Goal: Task Accomplishment & Management: Manage account settings

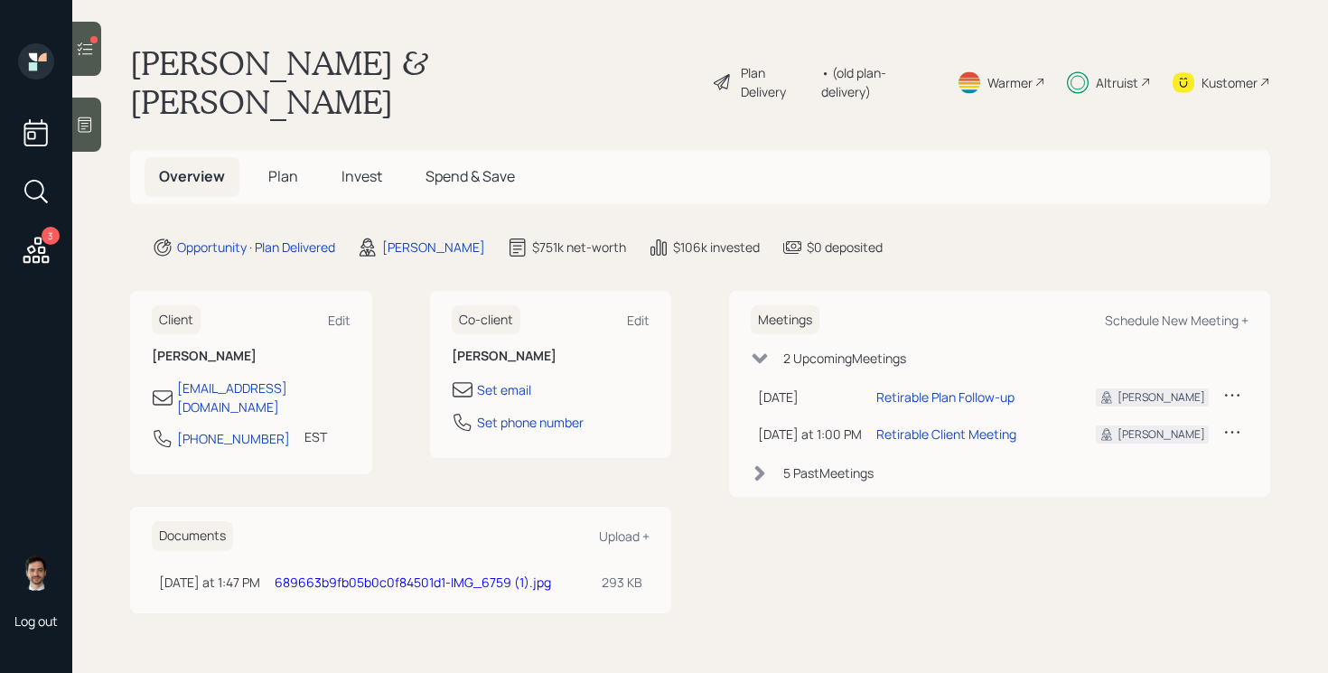
click at [103, 60] on main "Julie & Dana Shoesmith Plan Delivery • (old plan-delivery) Warmer Altruist Kust…" at bounding box center [699, 336] width 1255 height 673
click at [87, 48] on icon at bounding box center [85, 49] width 18 height 18
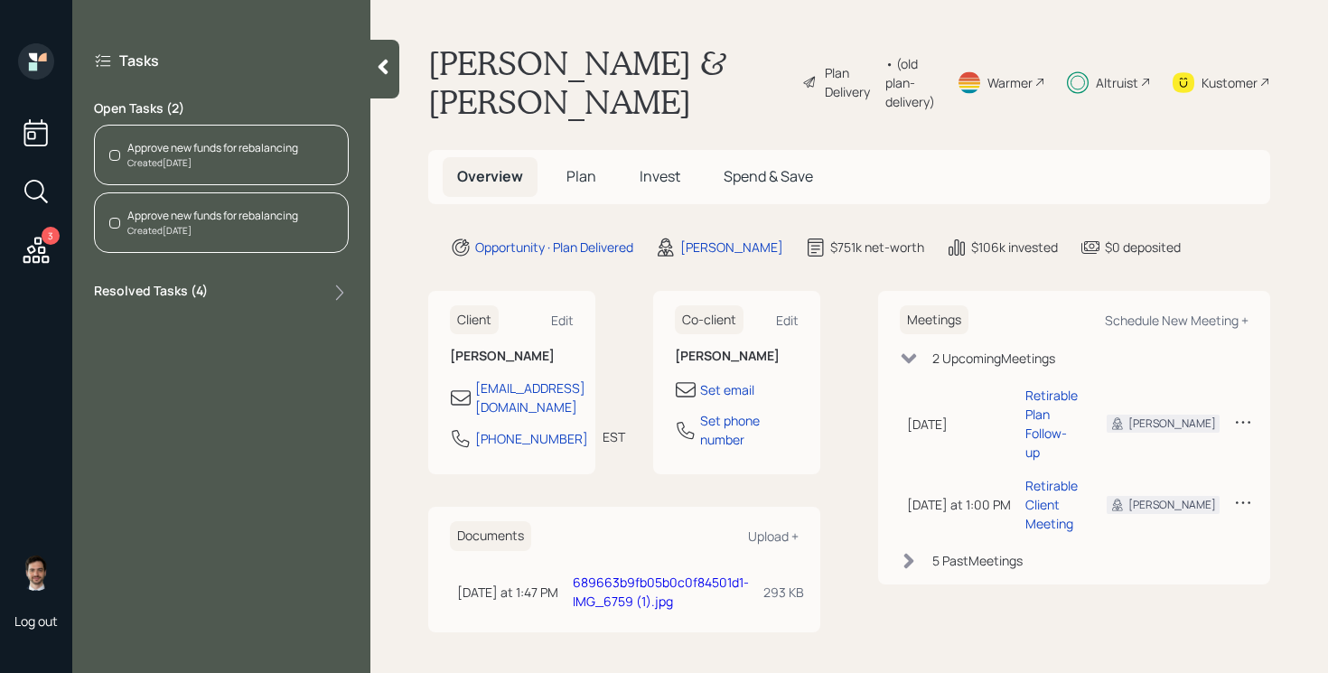
click at [377, 74] on icon at bounding box center [383, 67] width 18 height 18
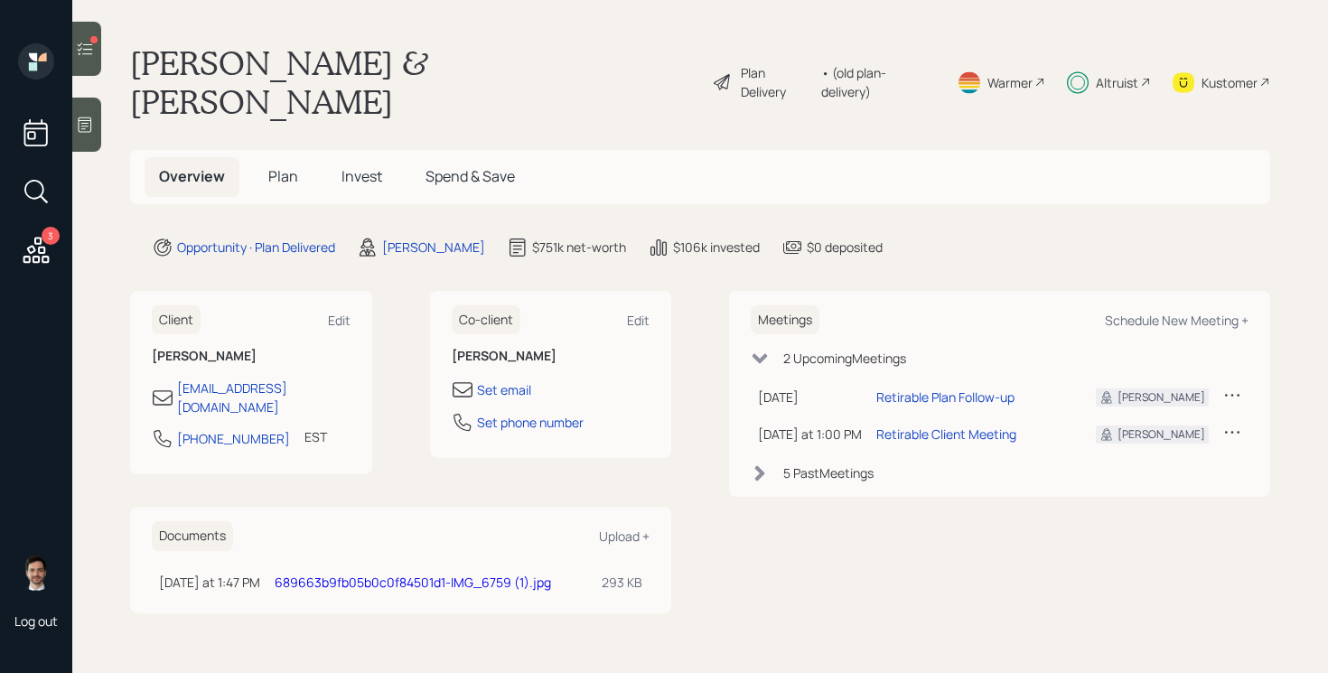
click at [354, 166] on span "Invest" at bounding box center [361, 176] width 41 height 20
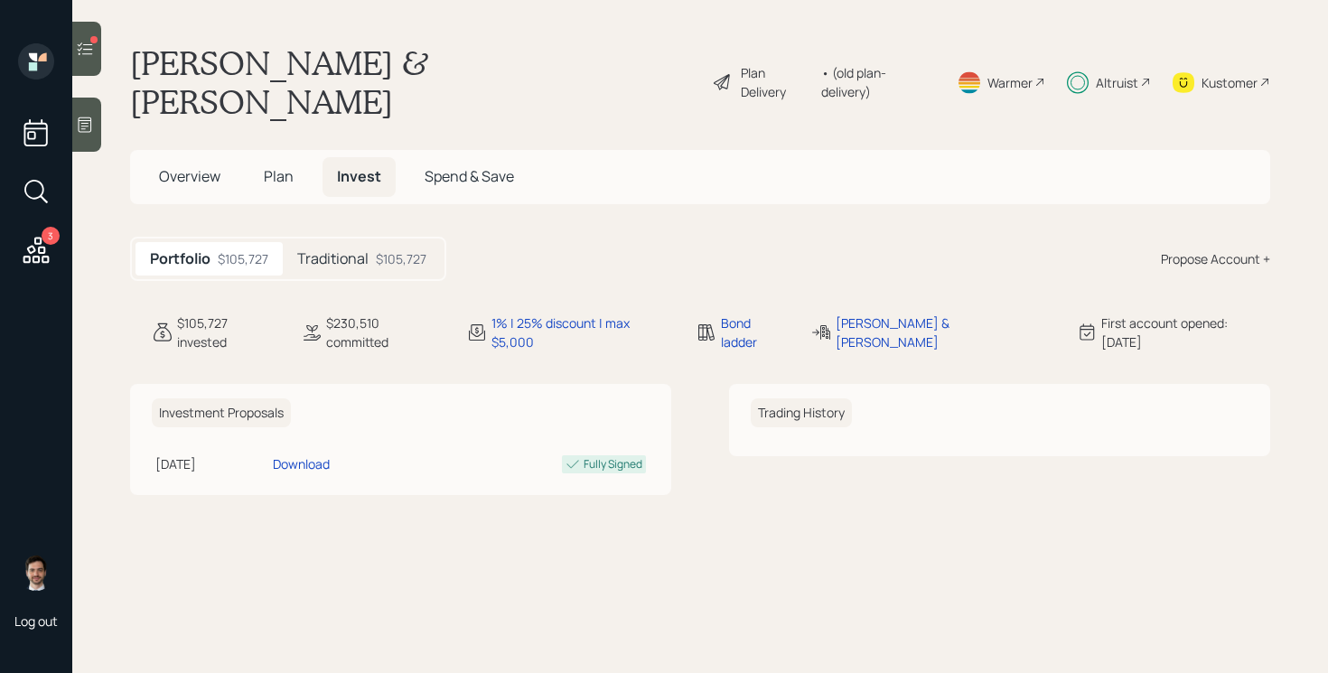
click at [318, 250] on h5 "Traditional" at bounding box center [332, 258] width 71 height 17
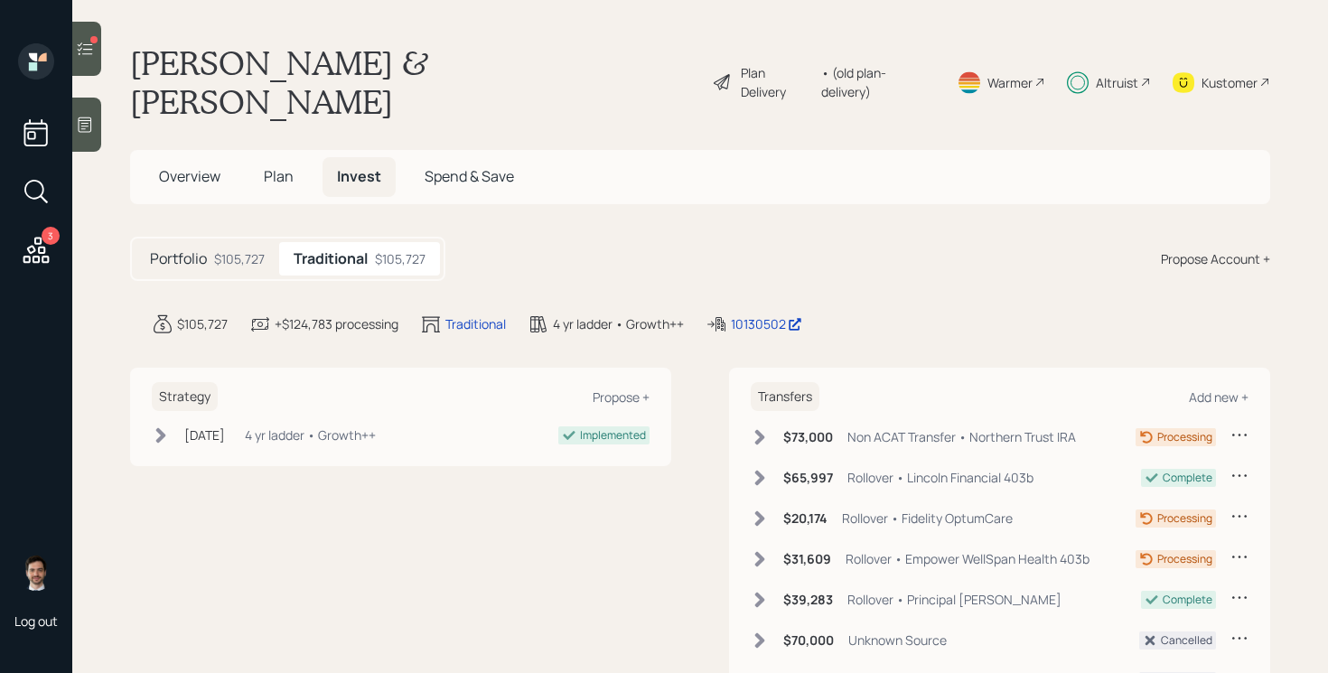
click at [284, 166] on span "Plan" at bounding box center [279, 176] width 30 height 20
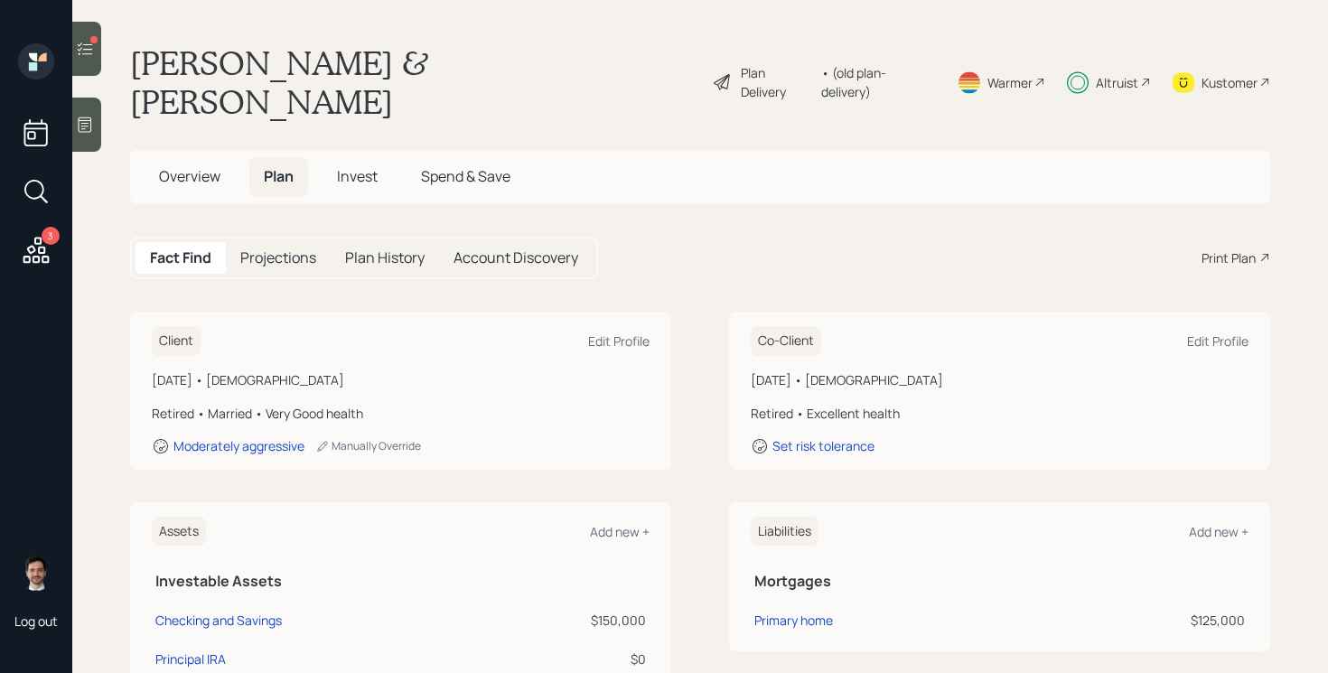
click at [96, 54] on div at bounding box center [86, 49] width 29 height 54
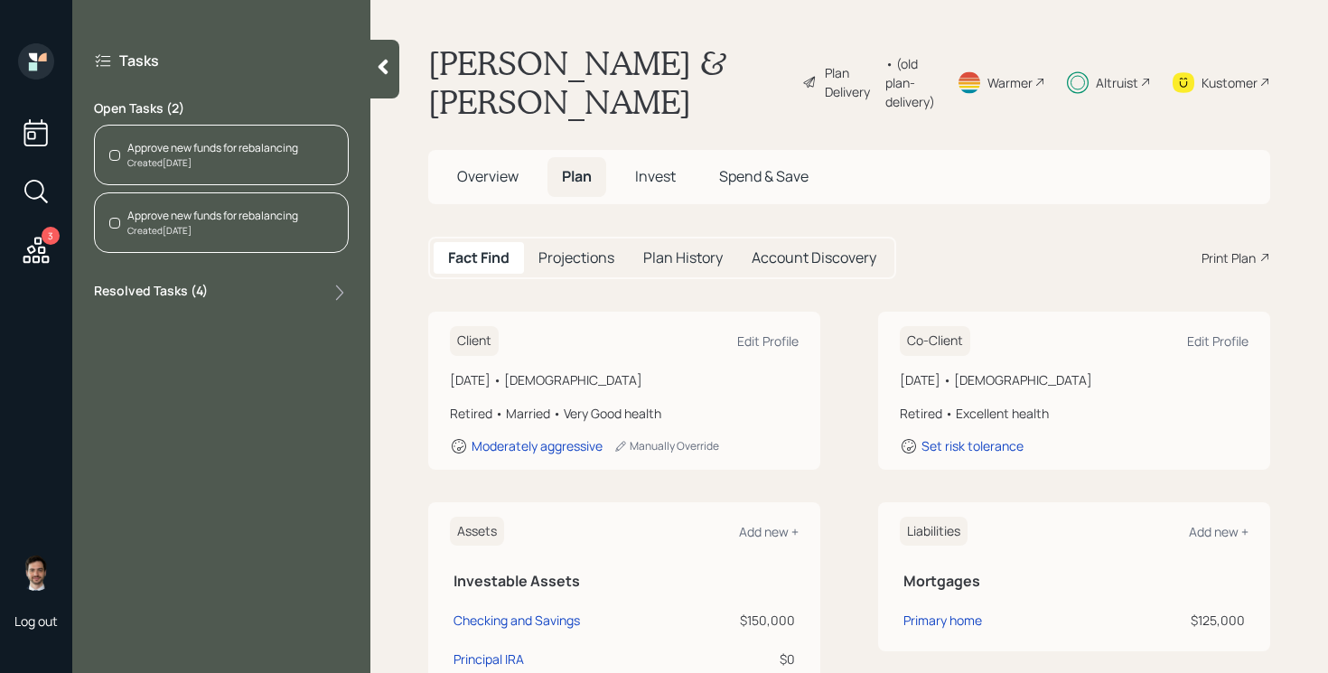
click at [215, 247] on div "Approve new funds for rebalancing Created 2 days ago" at bounding box center [221, 222] width 255 height 61
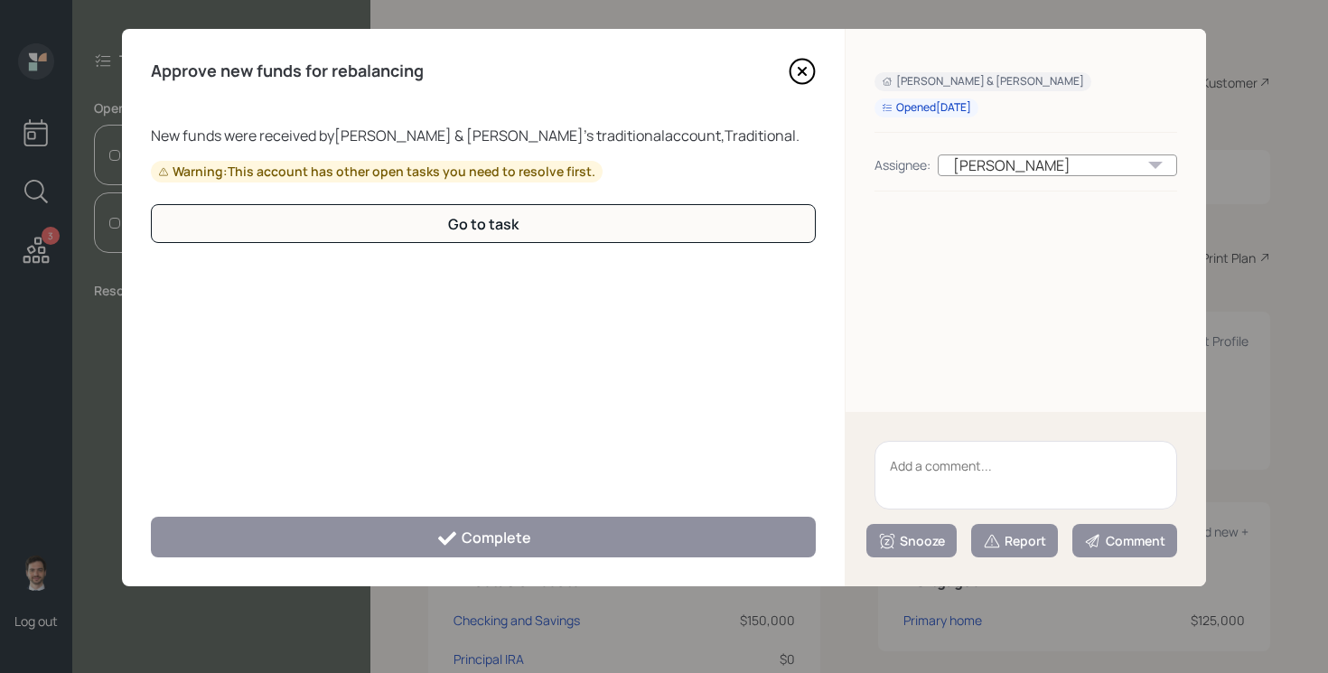
click at [213, 178] on div "Warning: This account has other open tasks you need to resolve first." at bounding box center [376, 172] width 437 height 18
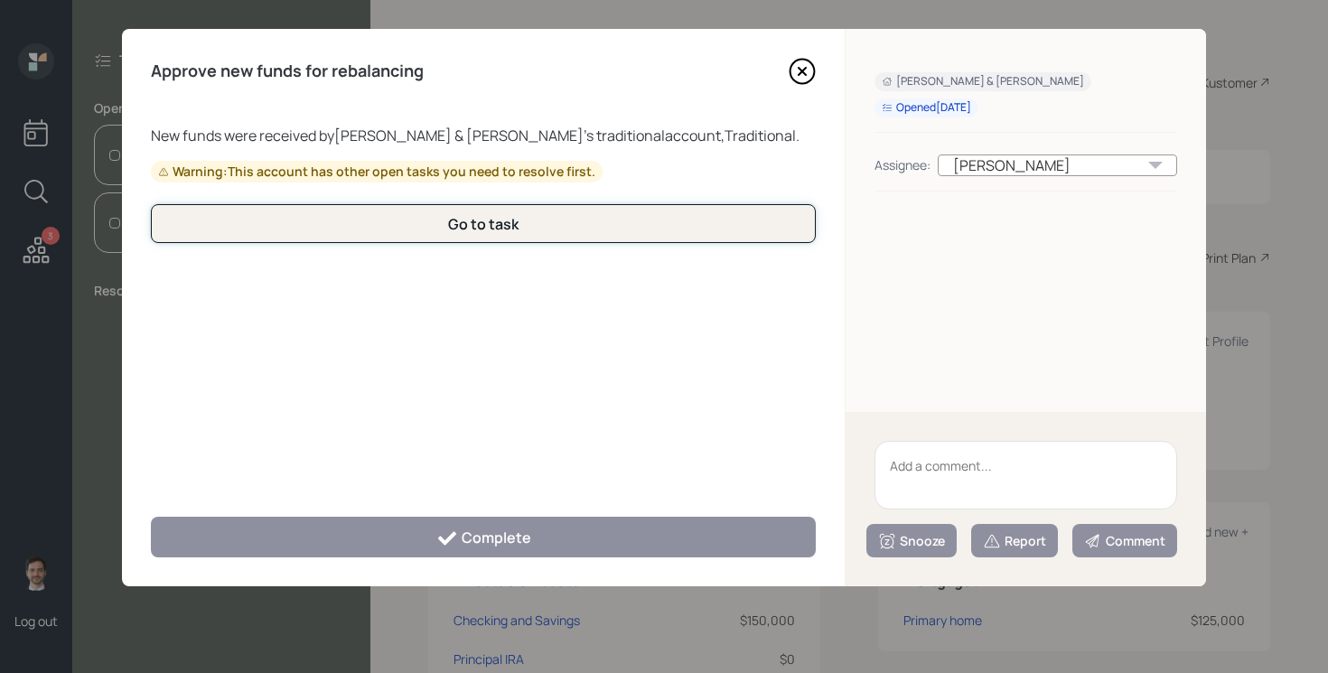
click at [420, 230] on button "Go to task" at bounding box center [483, 223] width 665 height 39
click at [440, 226] on button "Go to task" at bounding box center [483, 223] width 665 height 39
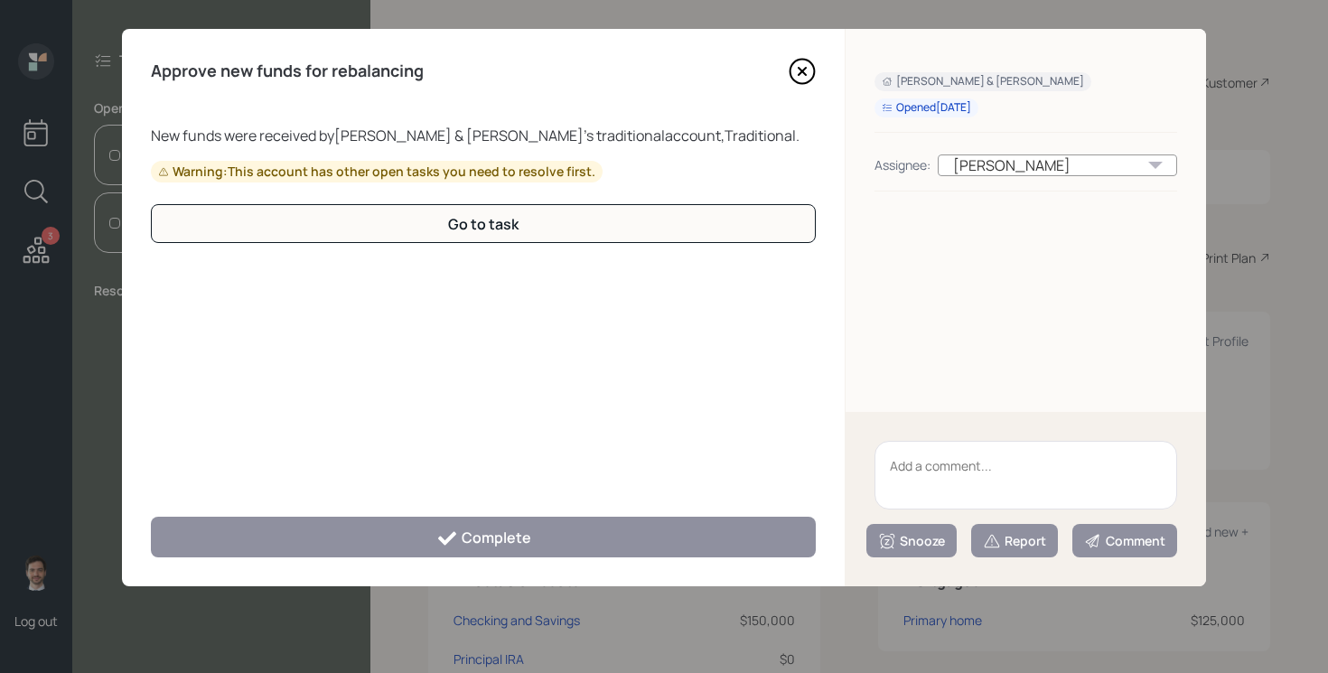
click at [805, 75] on icon at bounding box center [801, 71] width 27 height 27
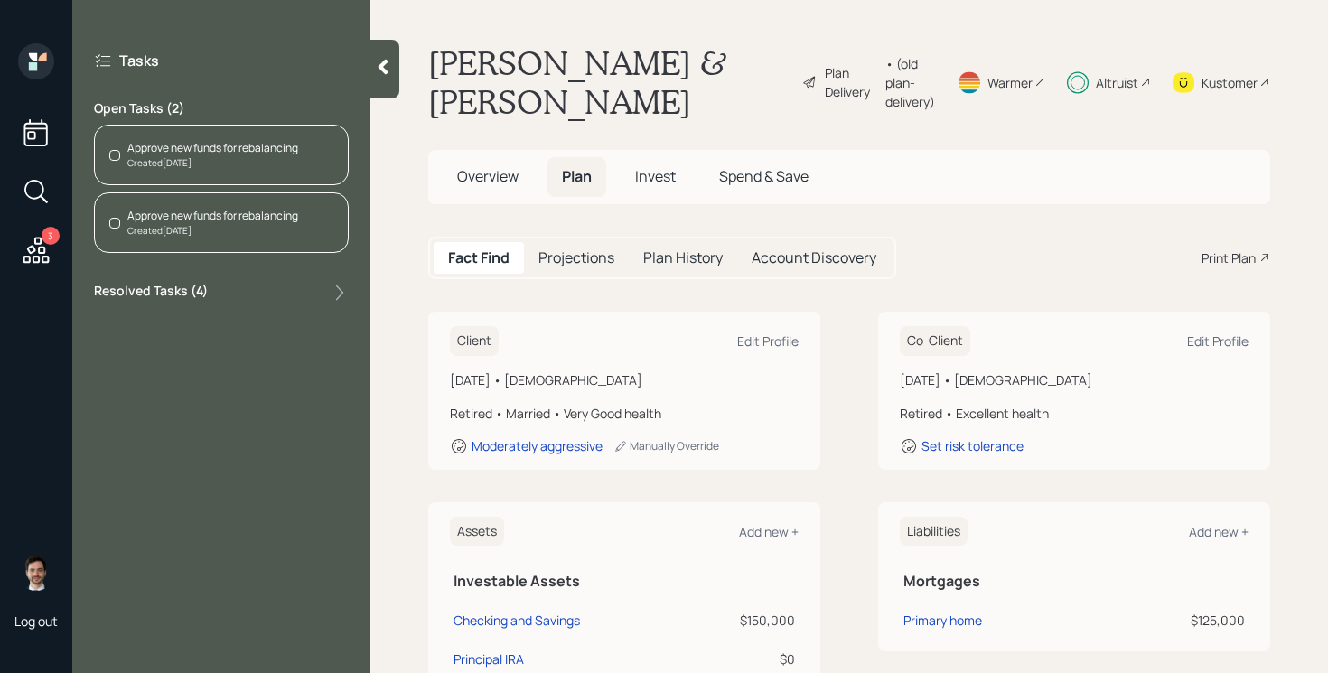
click at [167, 160] on div "Created 2 days ago" at bounding box center [212, 163] width 171 height 14
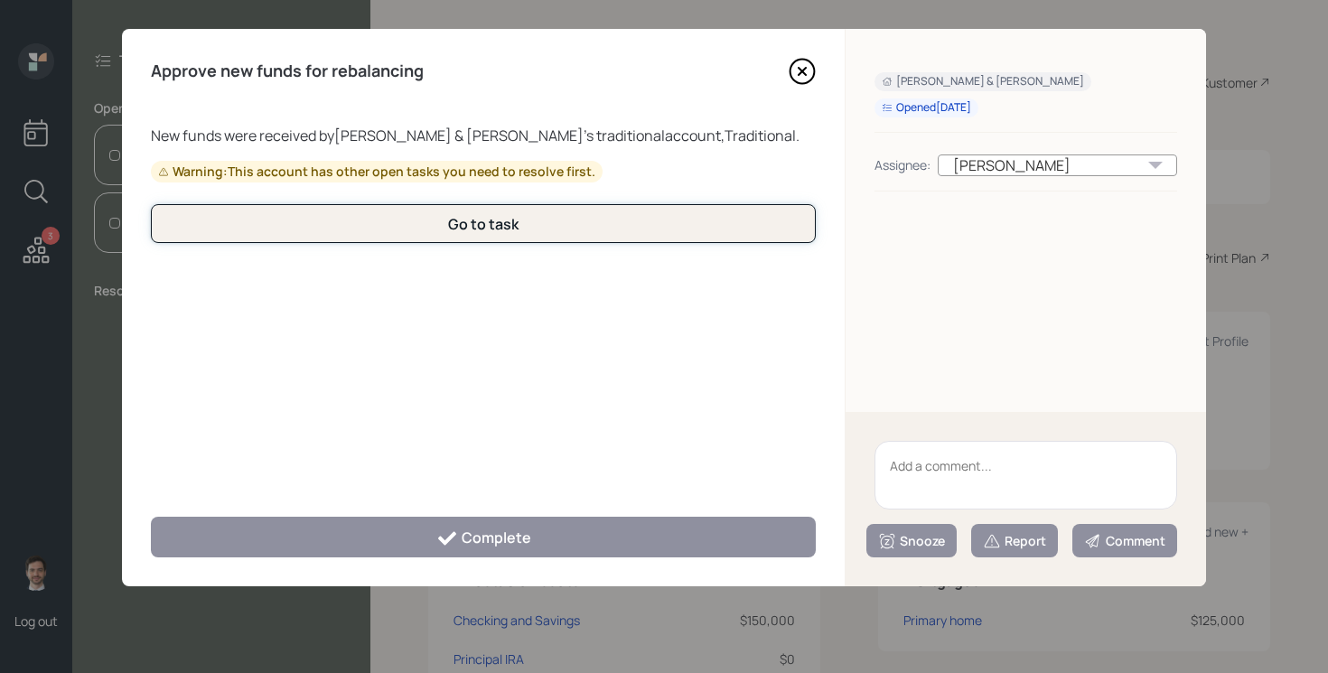
click at [552, 230] on button "Go to task" at bounding box center [483, 223] width 665 height 39
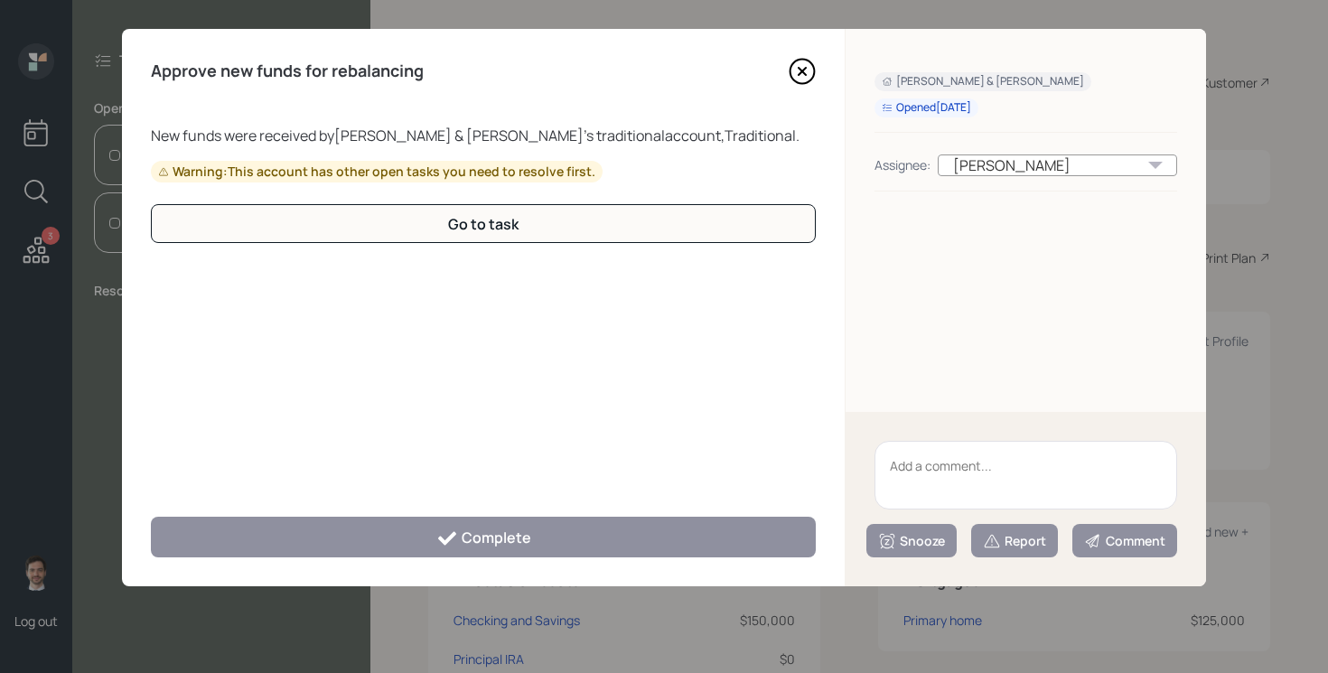
click at [805, 61] on icon at bounding box center [801, 71] width 27 height 27
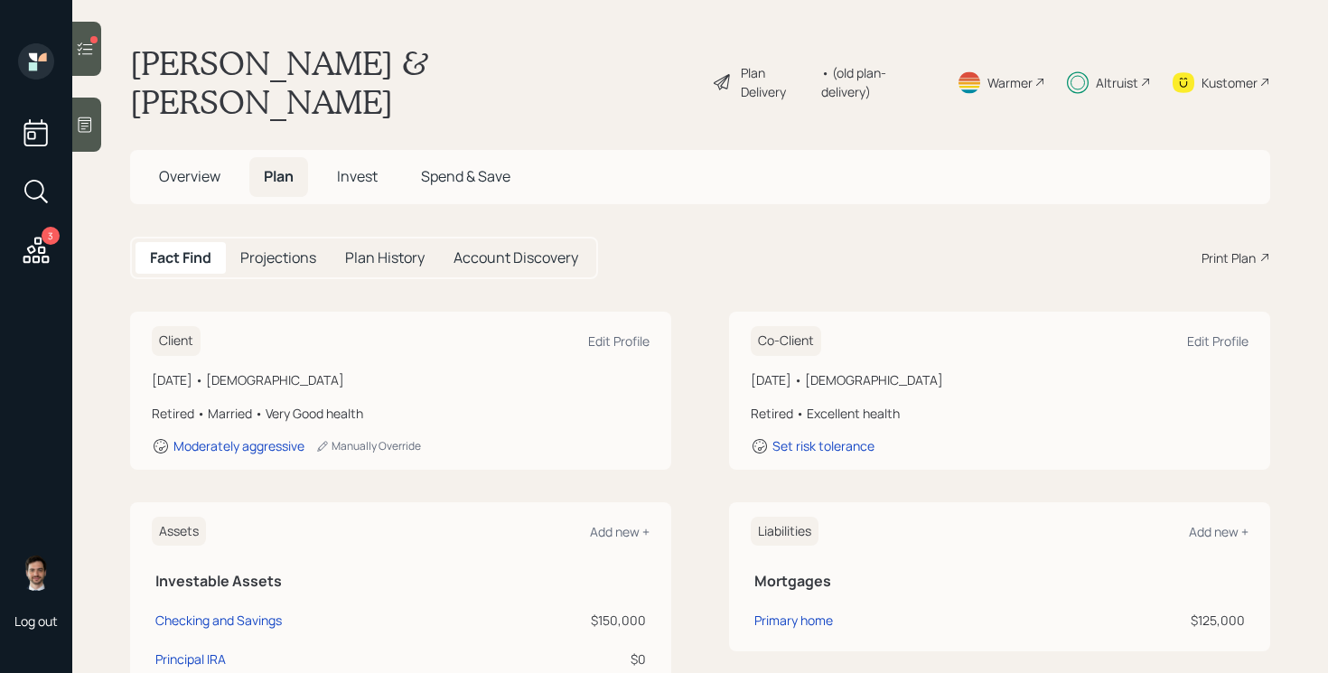
click at [84, 61] on div at bounding box center [86, 49] width 29 height 54
